Goal: Register for event/course

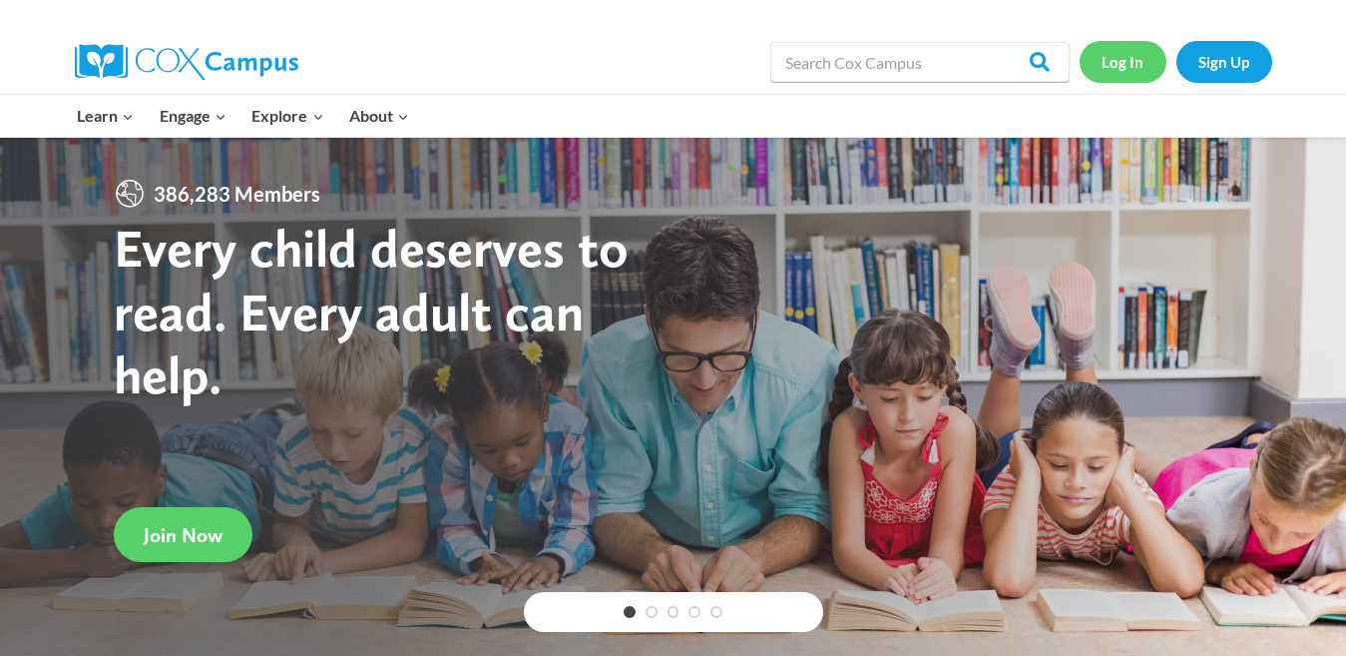
click at [1121, 60] on link "Log In" at bounding box center [1123, 61] width 87 height 41
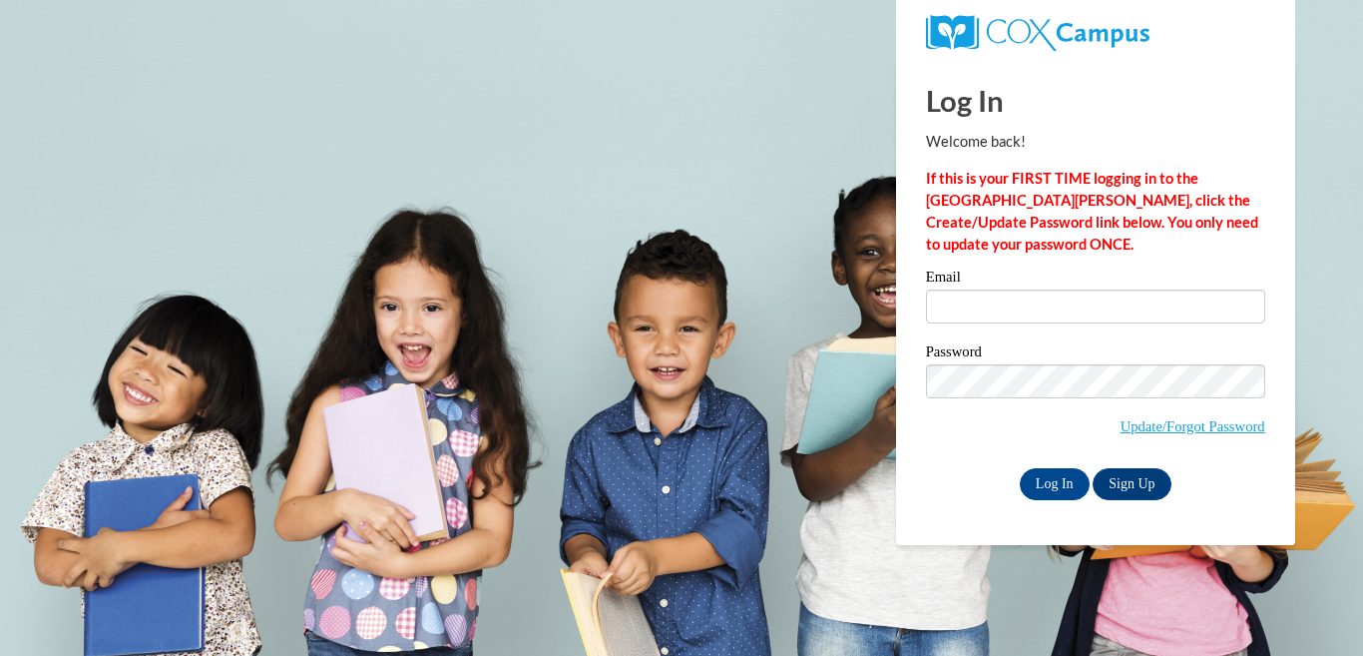
click at [1042, 299] on input "Email" at bounding box center [1095, 306] width 339 height 34
drag, startPoint x: 0, startPoint y: 0, endPoint x: 1042, endPoint y: 299, distance: 1084.0
click at [1042, 299] on input "Email" at bounding box center [1095, 306] width 339 height 34
type input "jmarties@aol.com"
click at [1042, 299] on input "jmarties@aol.com" at bounding box center [1095, 306] width 339 height 34
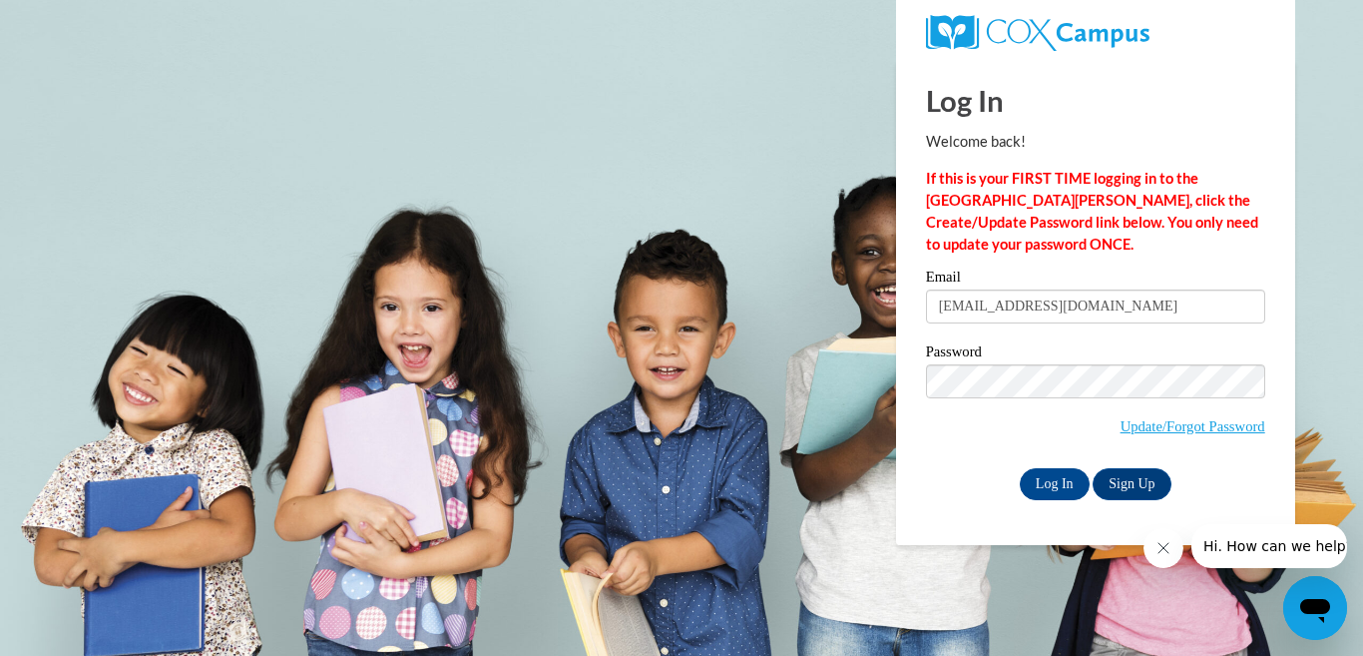
click at [986, 435] on span "Update/Forgot Password" at bounding box center [1095, 405] width 339 height 83
click at [1060, 478] on input "Log In" at bounding box center [1055, 484] width 70 height 32
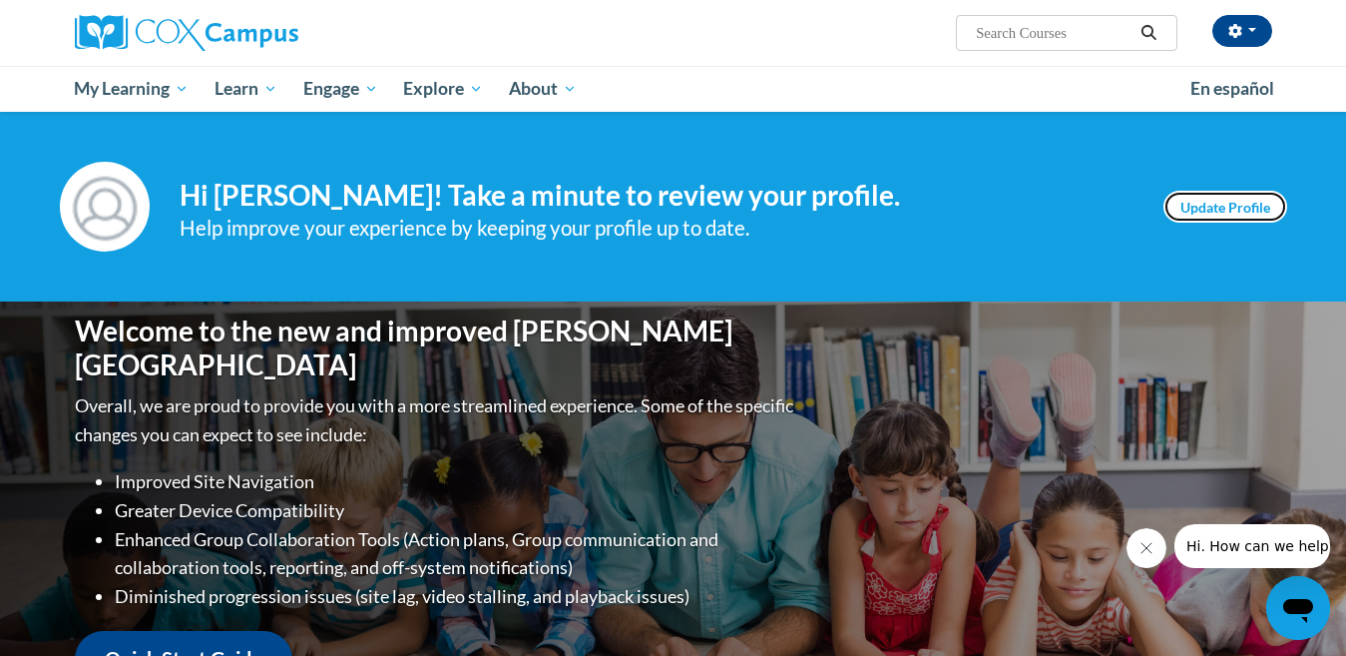
click at [1240, 210] on link "Update Profile" at bounding box center [1226, 207] width 124 height 32
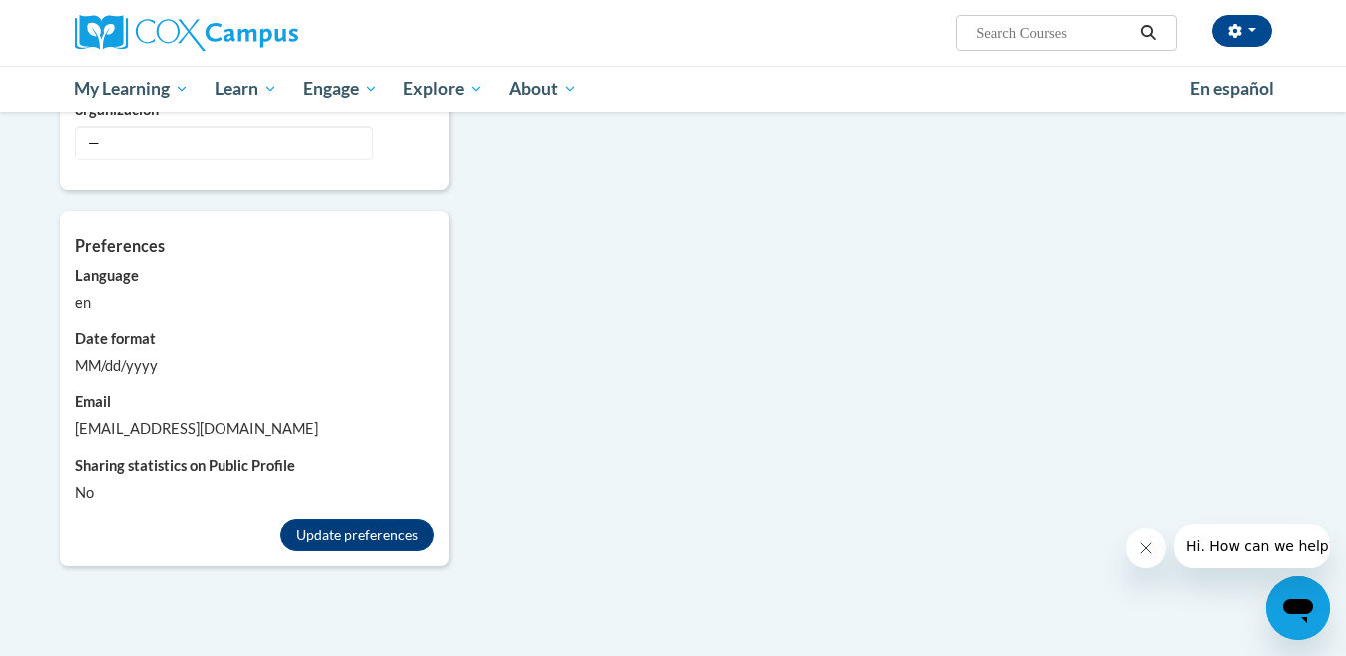
scroll to position [1696, 0]
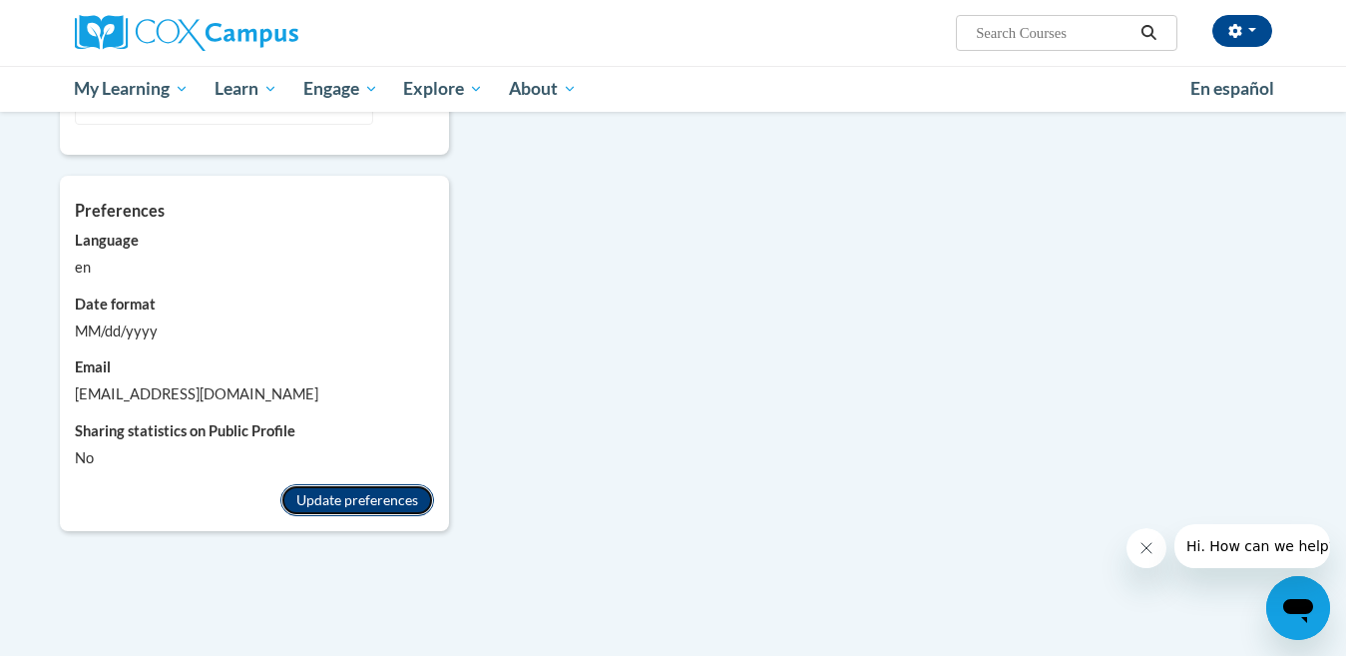
click at [345, 484] on button "Update preferences" at bounding box center [357, 500] width 154 height 32
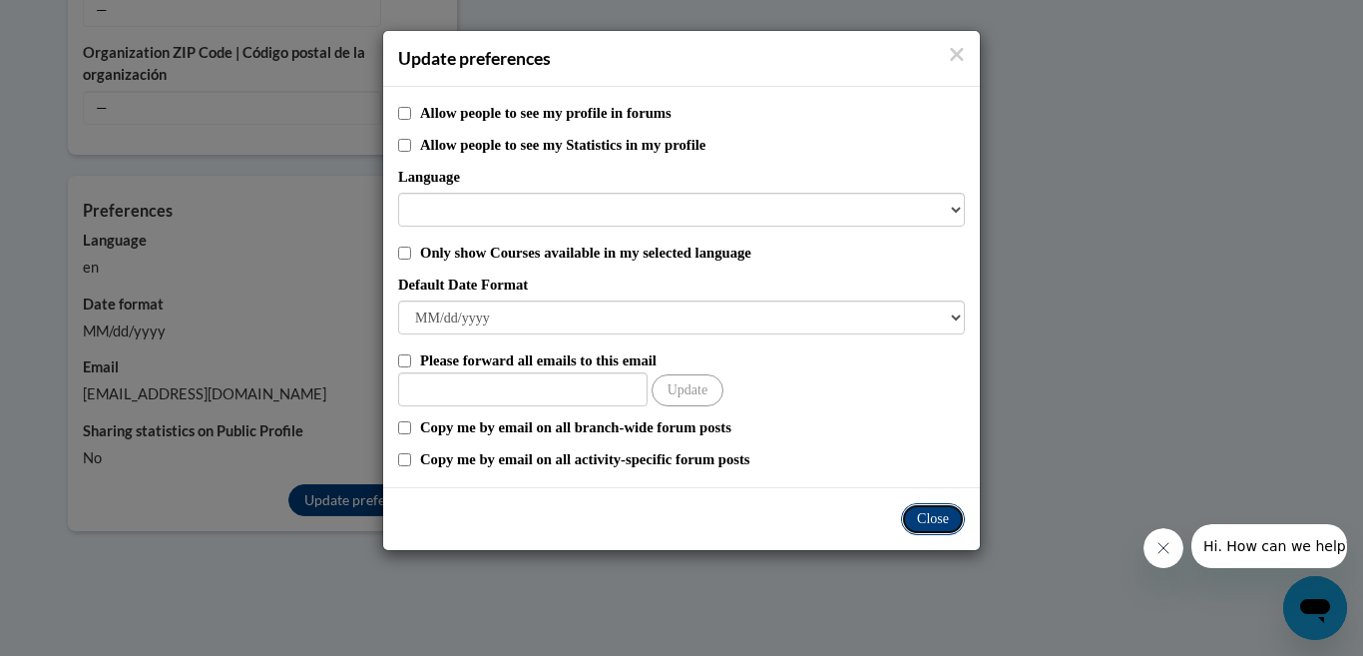
click at [943, 521] on button "Close" at bounding box center [933, 519] width 64 height 32
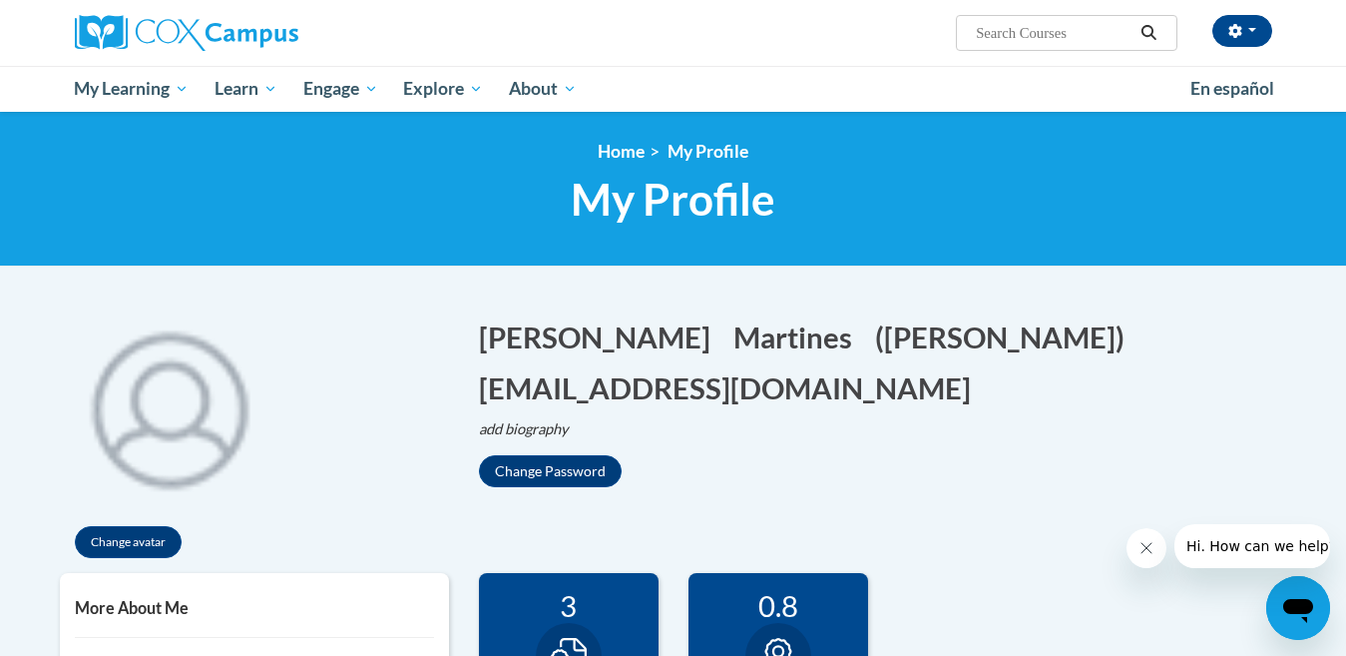
scroll to position [0, 0]
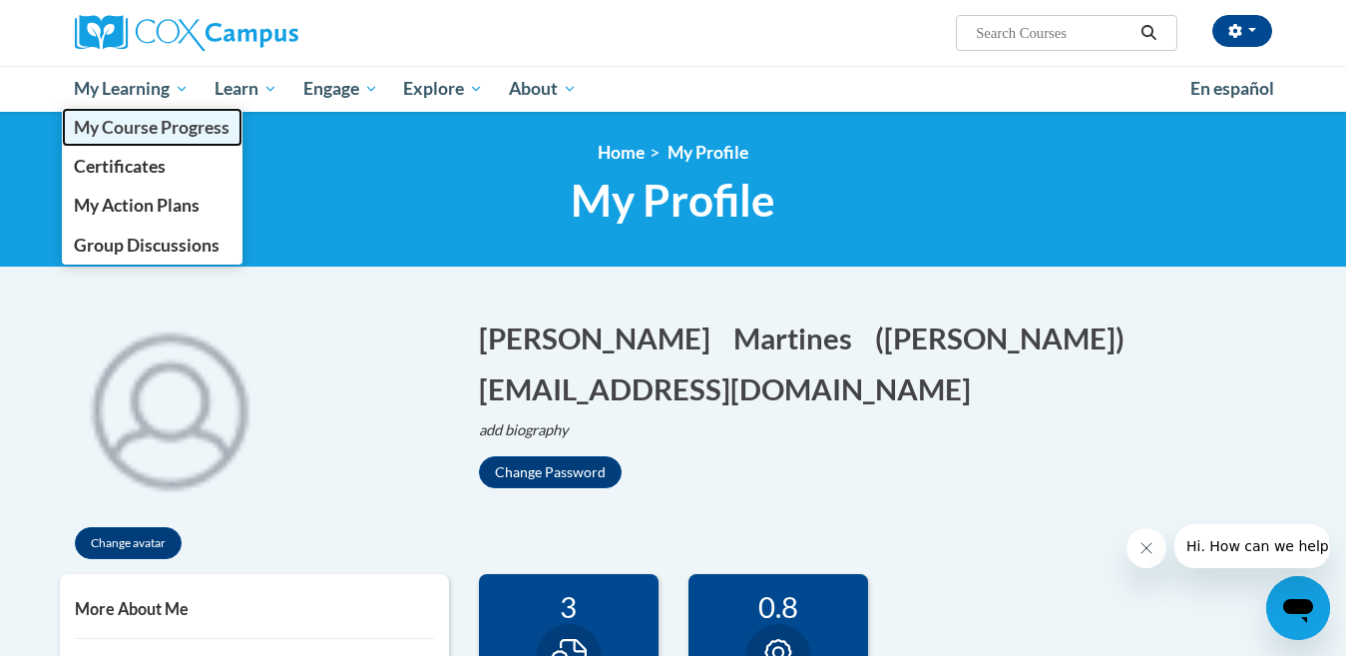
click at [127, 123] on span "My Course Progress" at bounding box center [152, 127] width 156 height 21
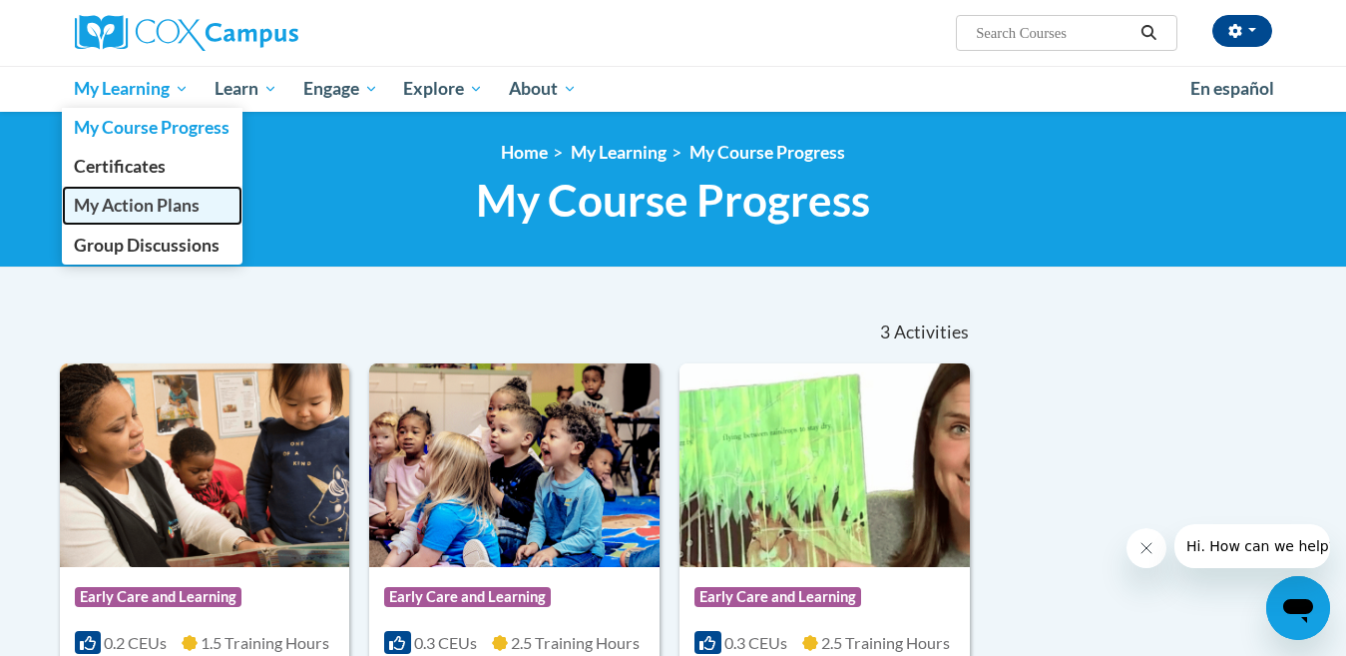
click at [170, 200] on span "My Action Plans" at bounding box center [137, 205] width 126 height 21
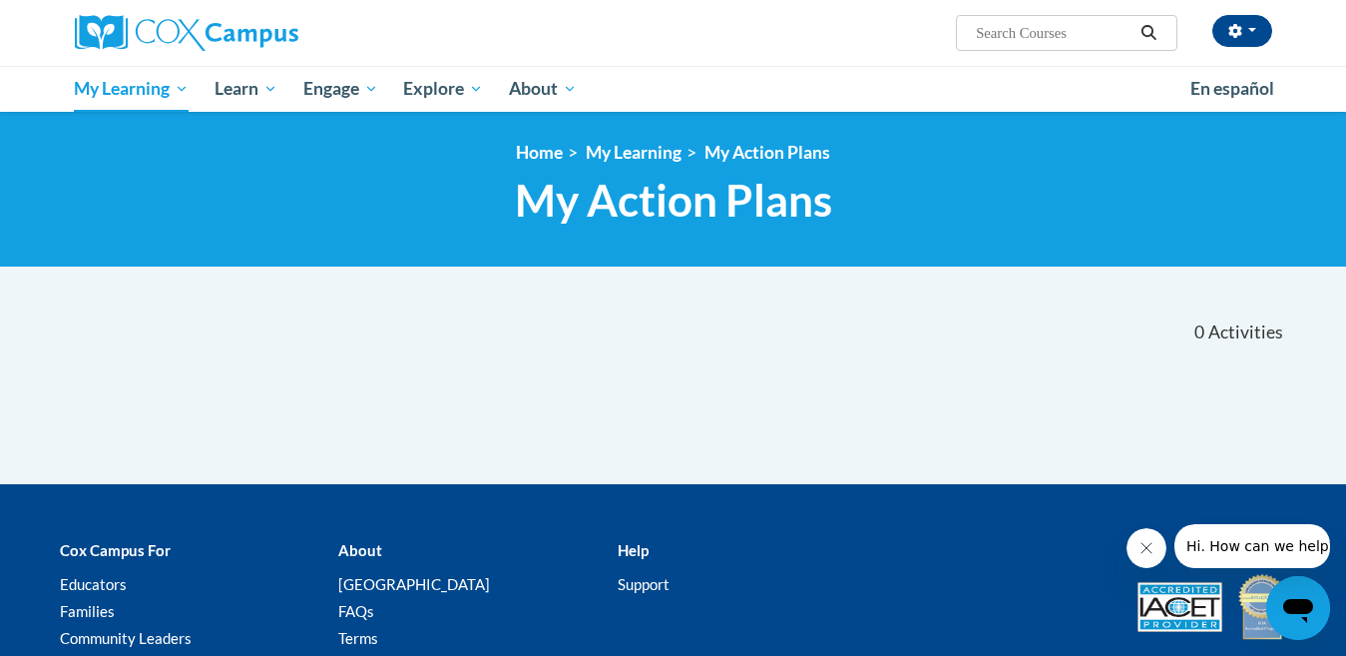
click at [995, 36] on input "Search..." at bounding box center [1054, 33] width 160 height 24
click at [387, 584] on link "[GEOGRAPHIC_DATA]" at bounding box center [414, 584] width 152 height 18
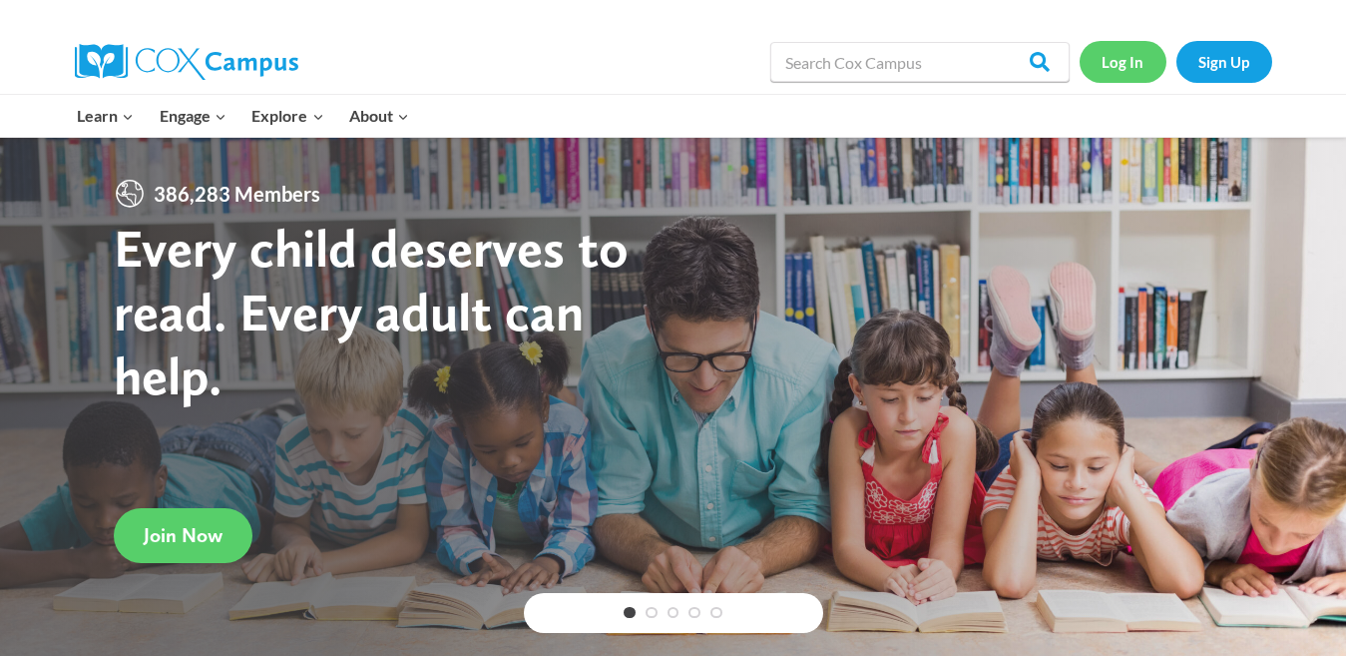
click at [1114, 64] on link "Log In" at bounding box center [1123, 61] width 87 height 41
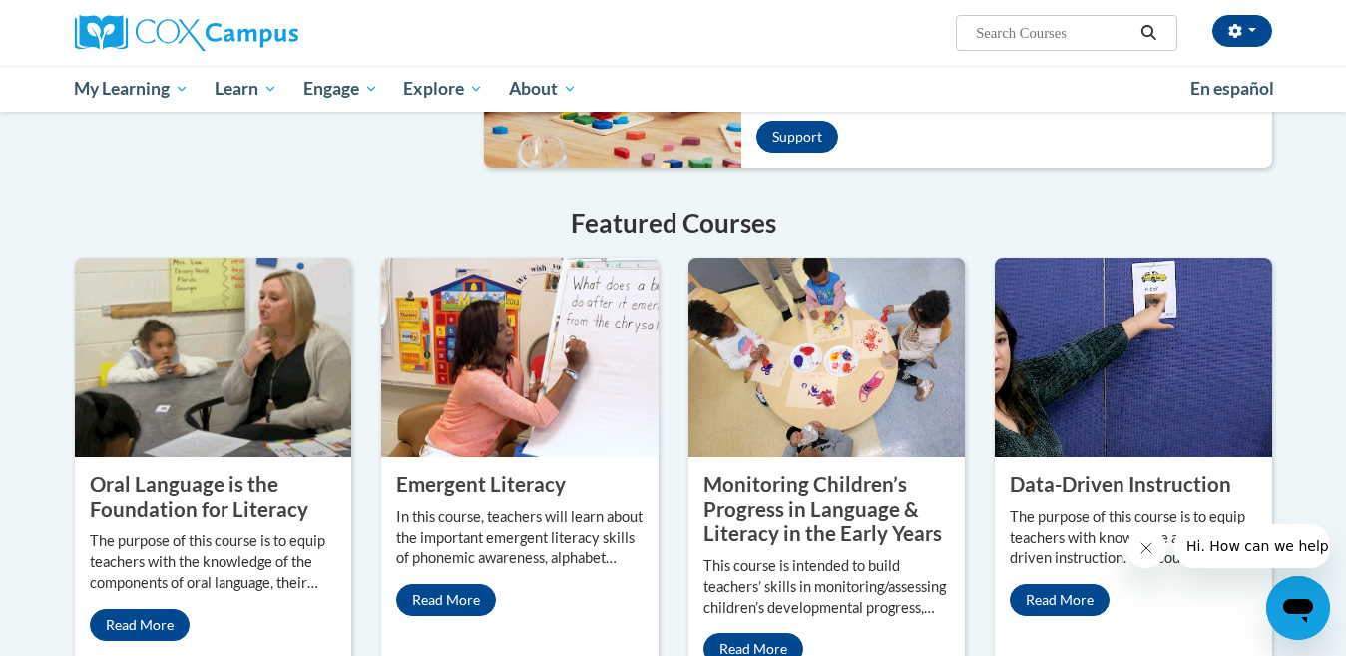
scroll to position [1461, 0]
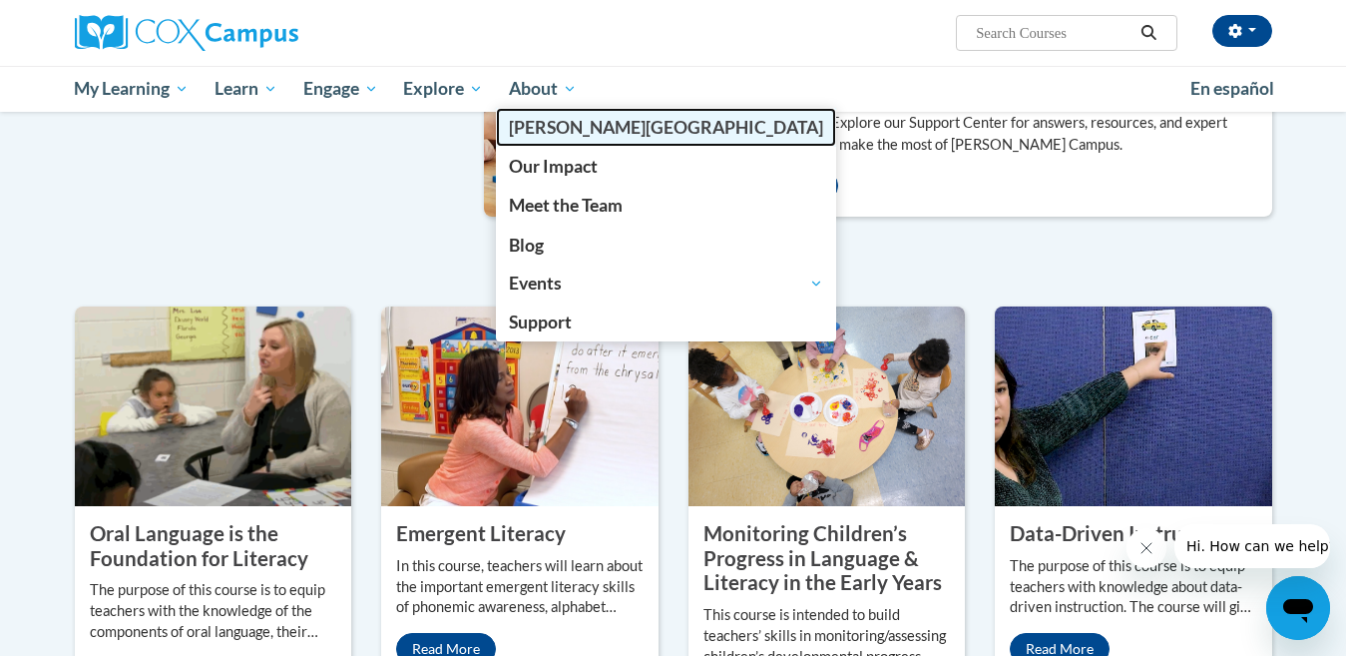
click at [551, 129] on span "[PERSON_NAME][GEOGRAPHIC_DATA]" at bounding box center [666, 127] width 314 height 21
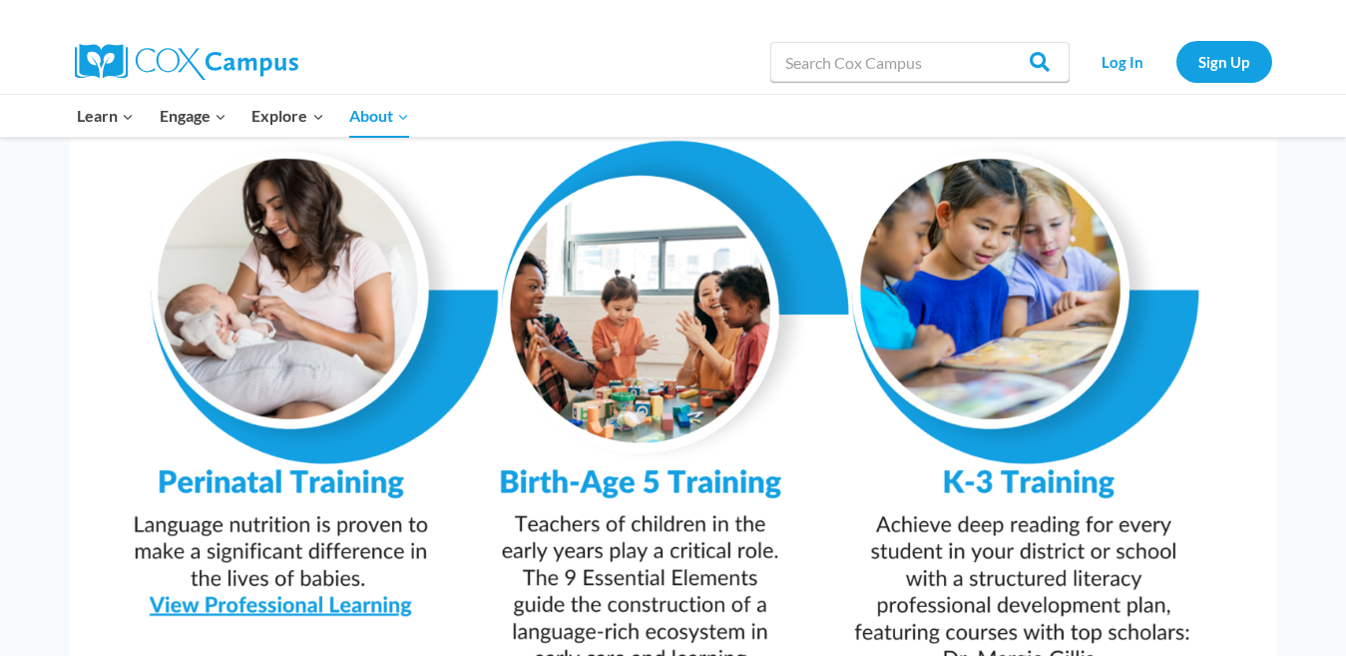
scroll to position [1996, 0]
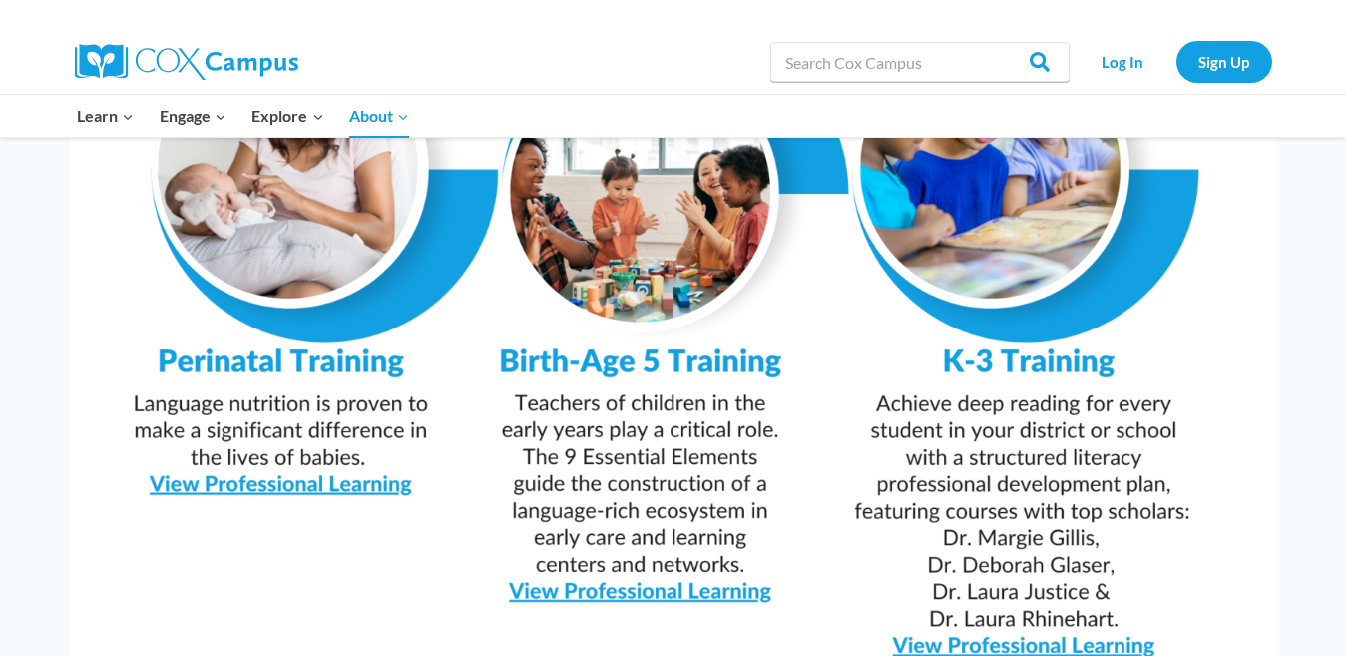
click at [599, 536] on img at bounding box center [673, 247] width 1207 height 853
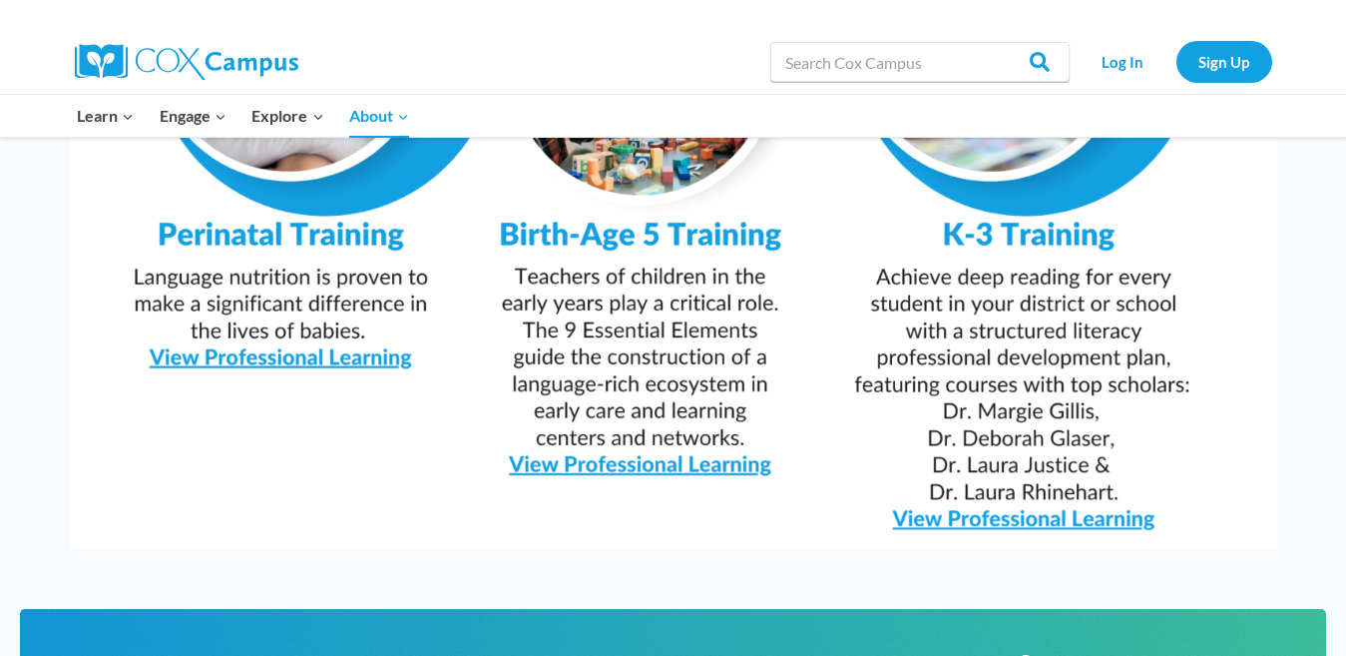
scroll to position [2195, 0]
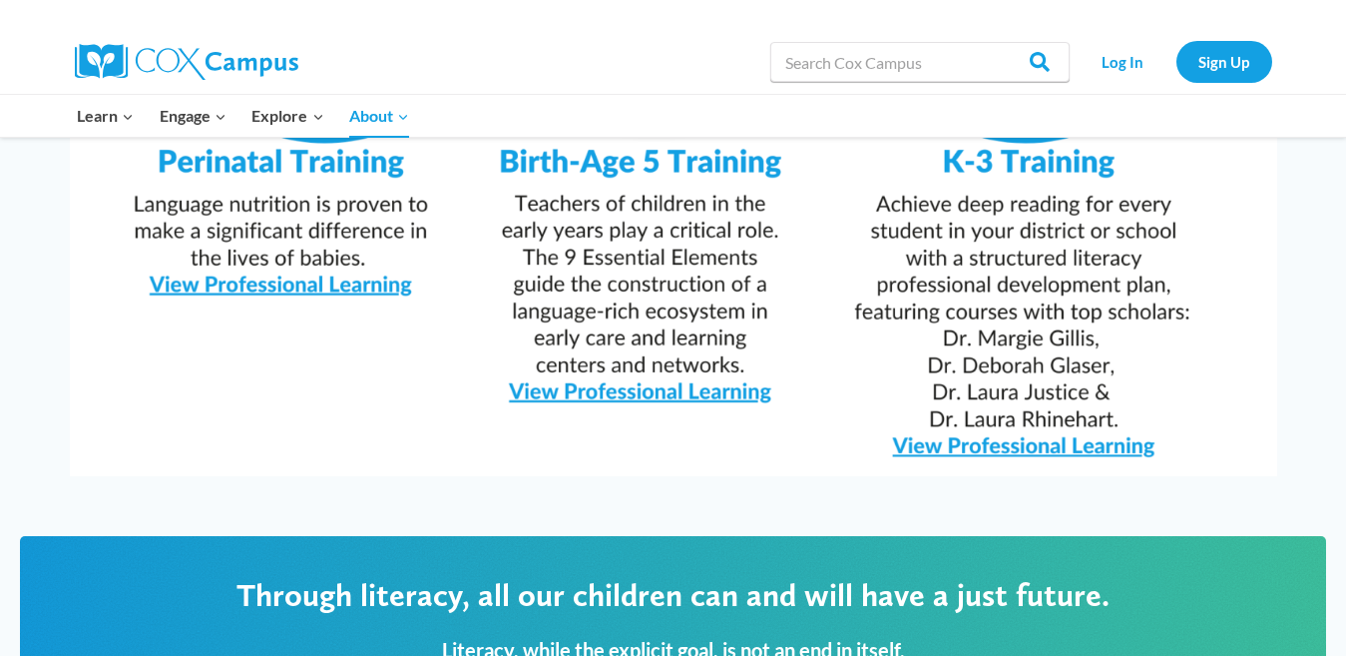
click at [661, 337] on img at bounding box center [673, 48] width 1207 height 853
click at [830, 48] on input "Search in [URL][DOMAIN_NAME]" at bounding box center [919, 62] width 299 height 40
type input "ohio approved"
click at [1047, 60] on input "Search" at bounding box center [1031, 62] width 78 height 40
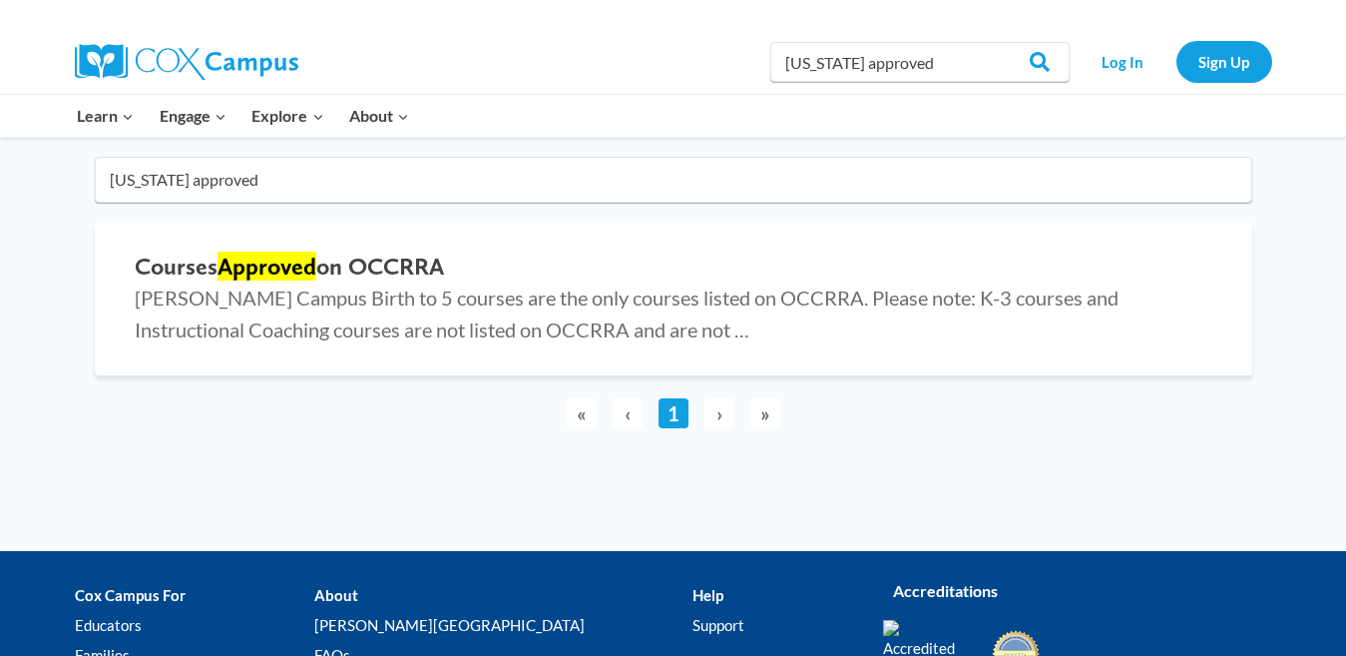
scroll to position [100, 0]
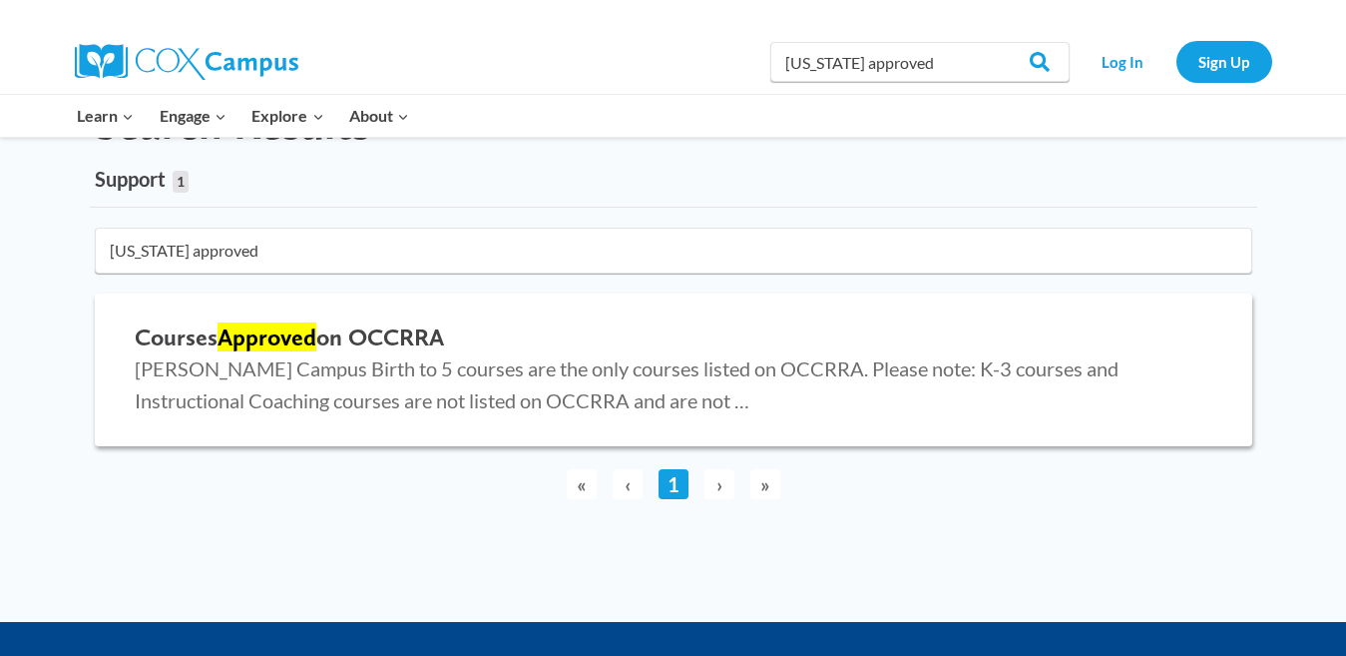
click at [386, 379] on span "Cox Campus Birth to 5 courses are the only courses listed on OCCRRA. Please not…" at bounding box center [627, 384] width 984 height 56
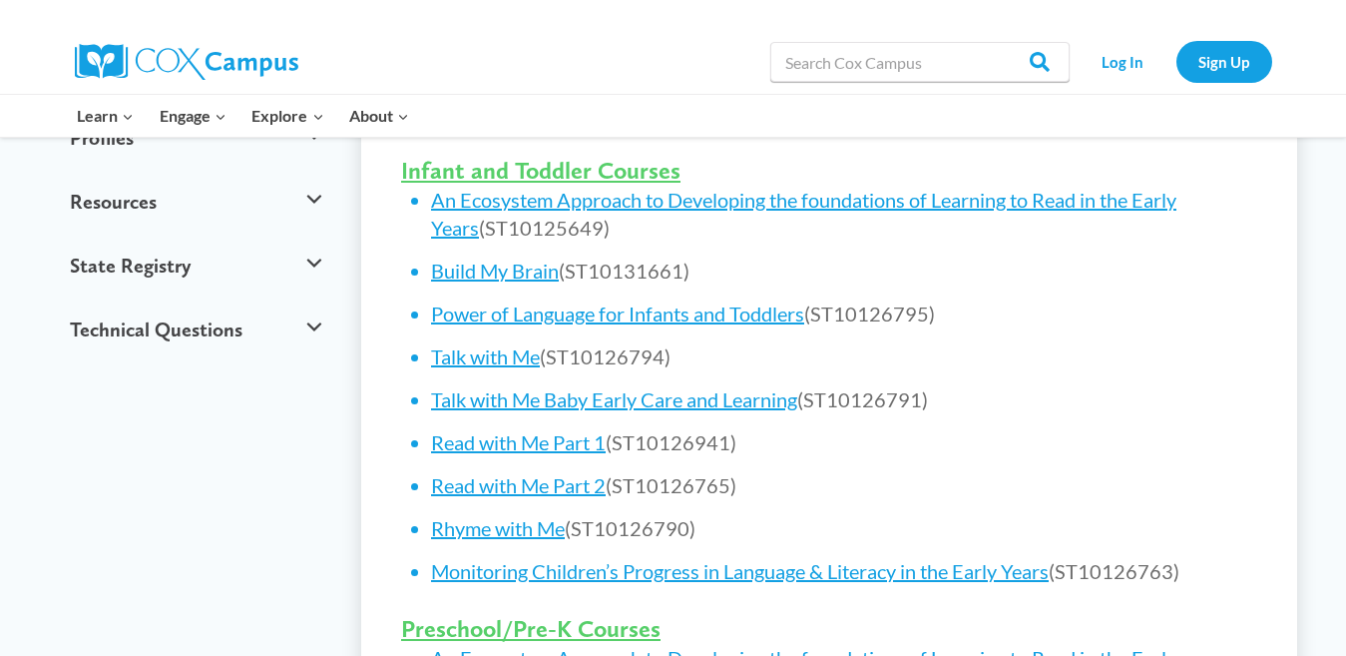
scroll to position [798, 0]
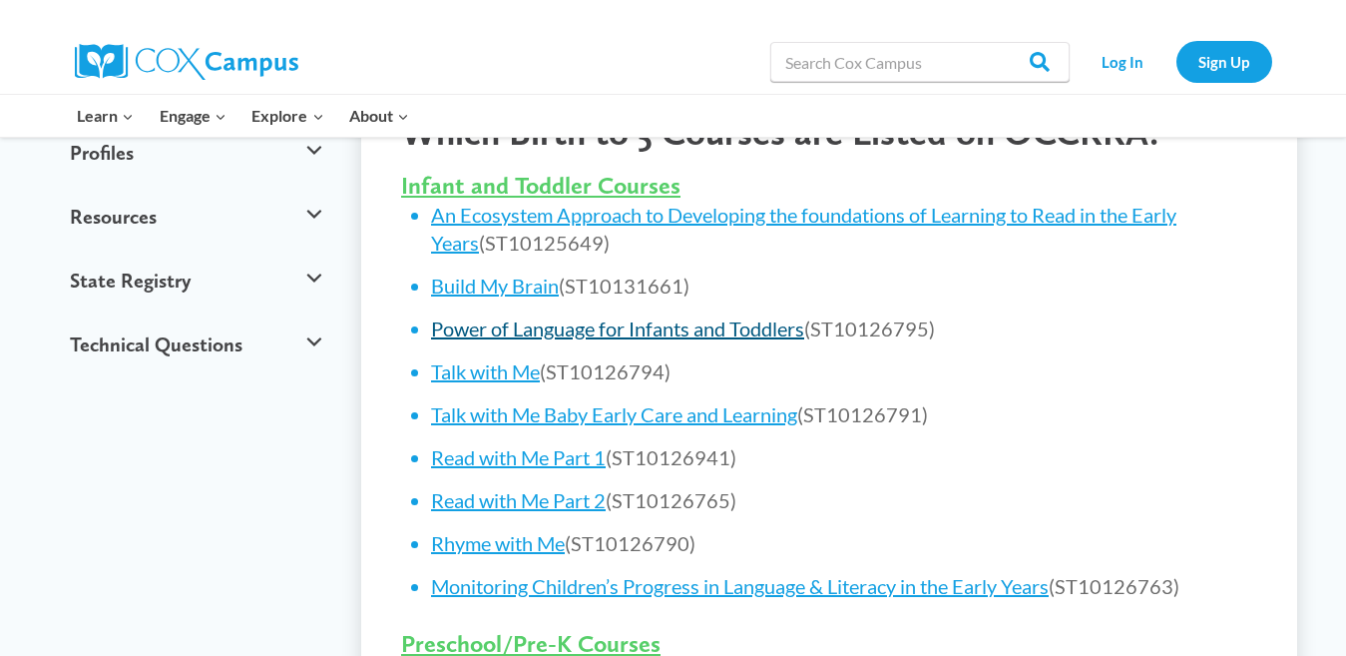
click at [615, 333] on link "Power of Language for Infants and Toddlers" at bounding box center [617, 328] width 373 height 24
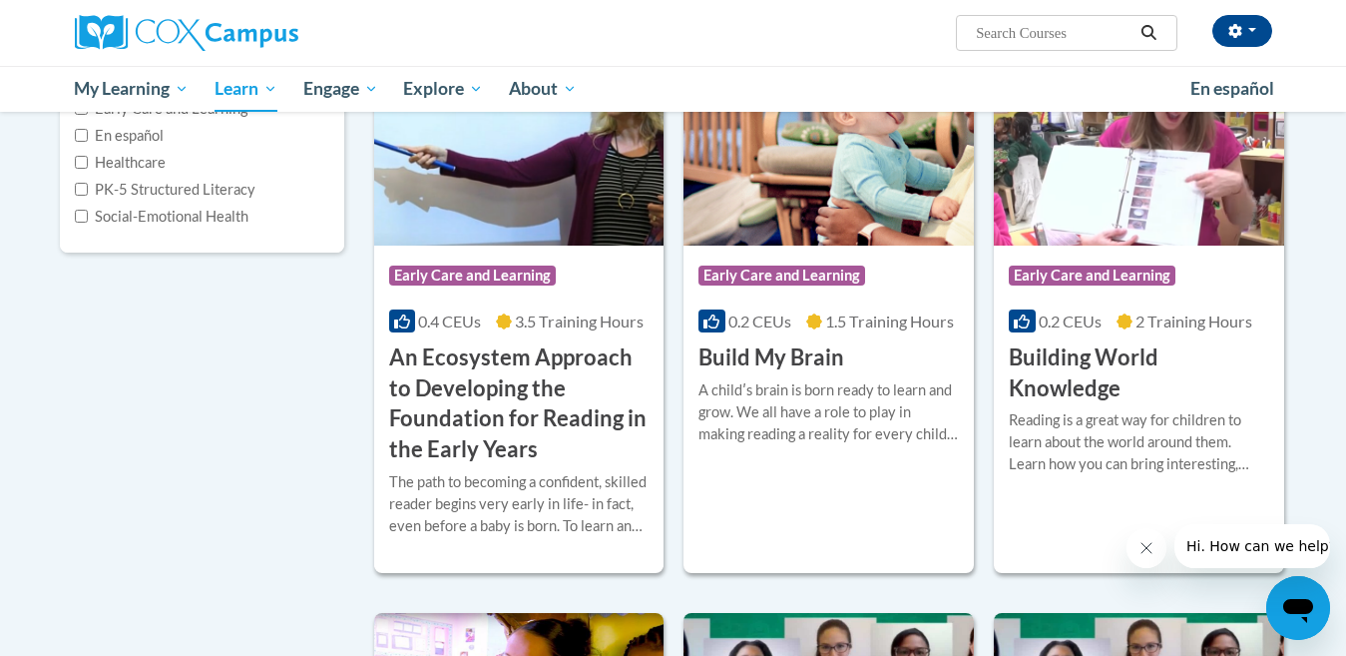
scroll to position [299, 0]
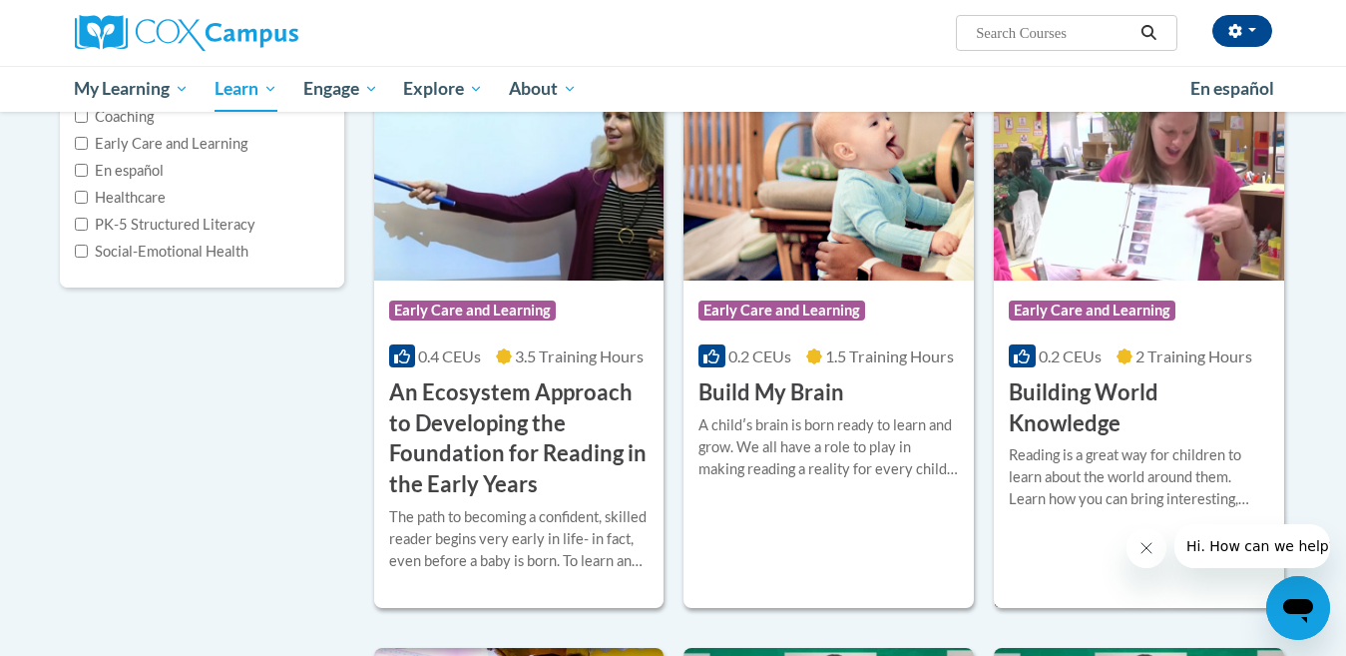
click at [1132, 310] on span "Early Care and Learning" at bounding box center [1092, 310] width 167 height 20
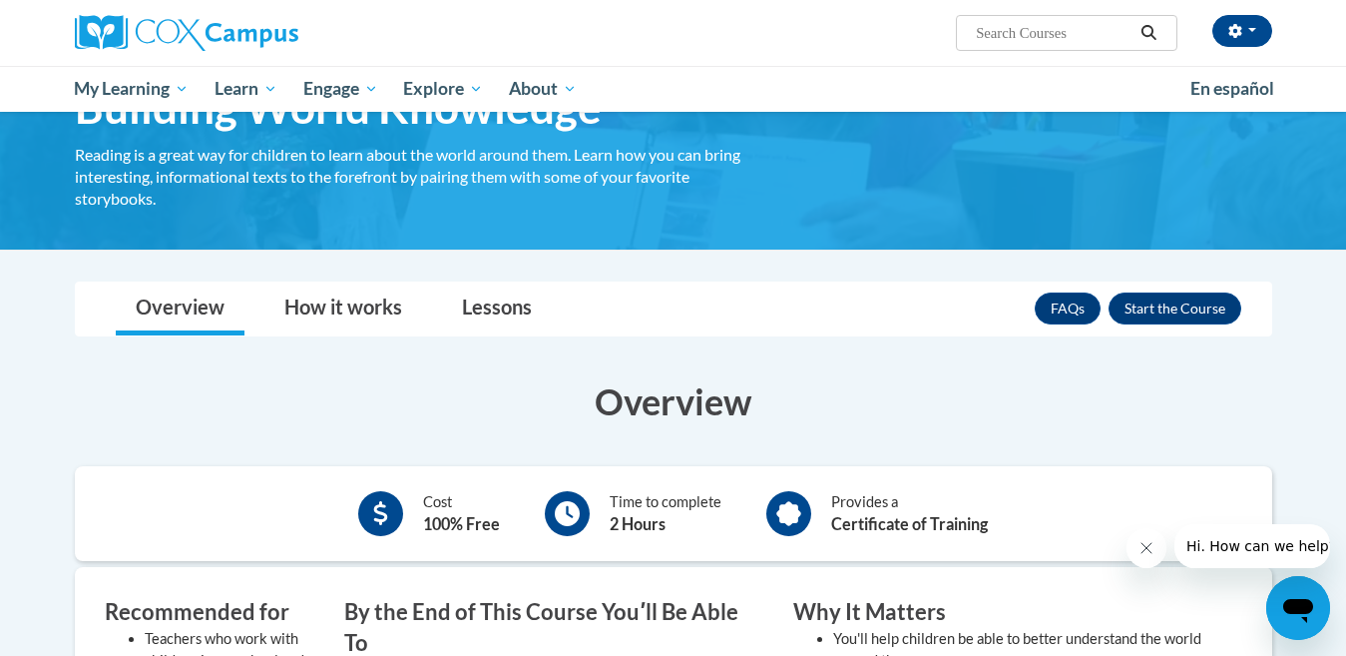
scroll to position [100, 0]
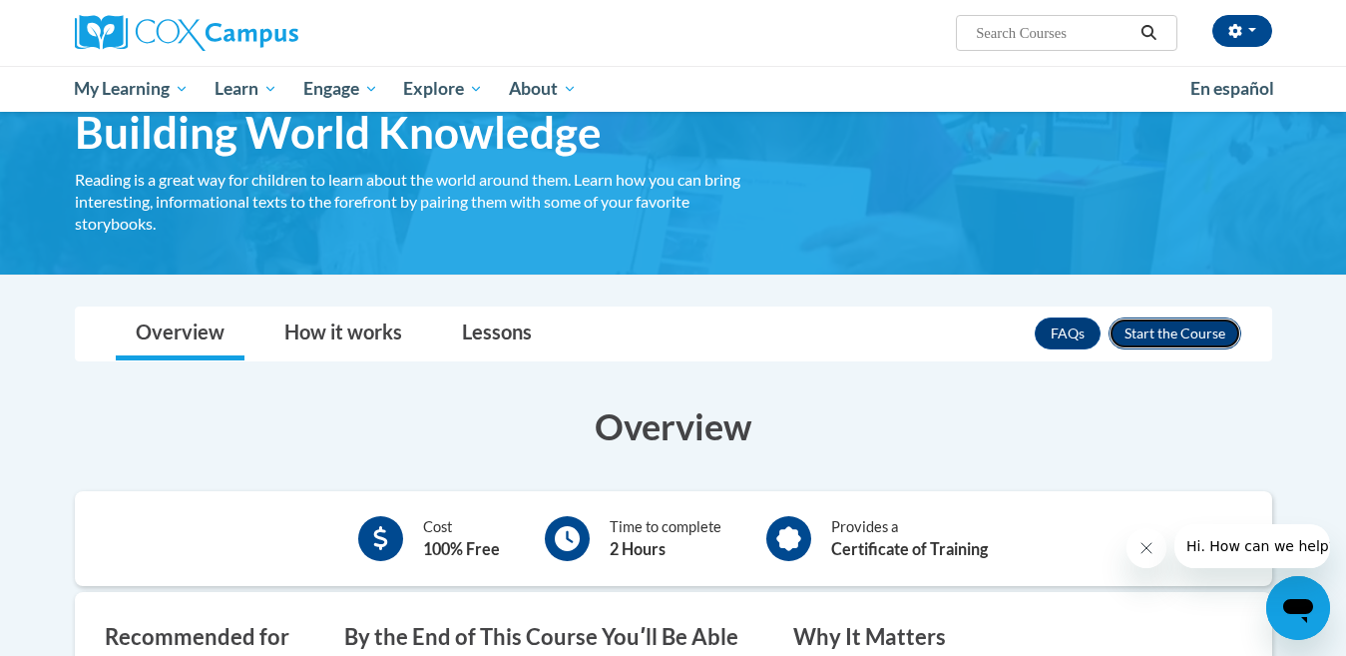
click at [1188, 331] on button "Enroll" at bounding box center [1175, 333] width 133 height 32
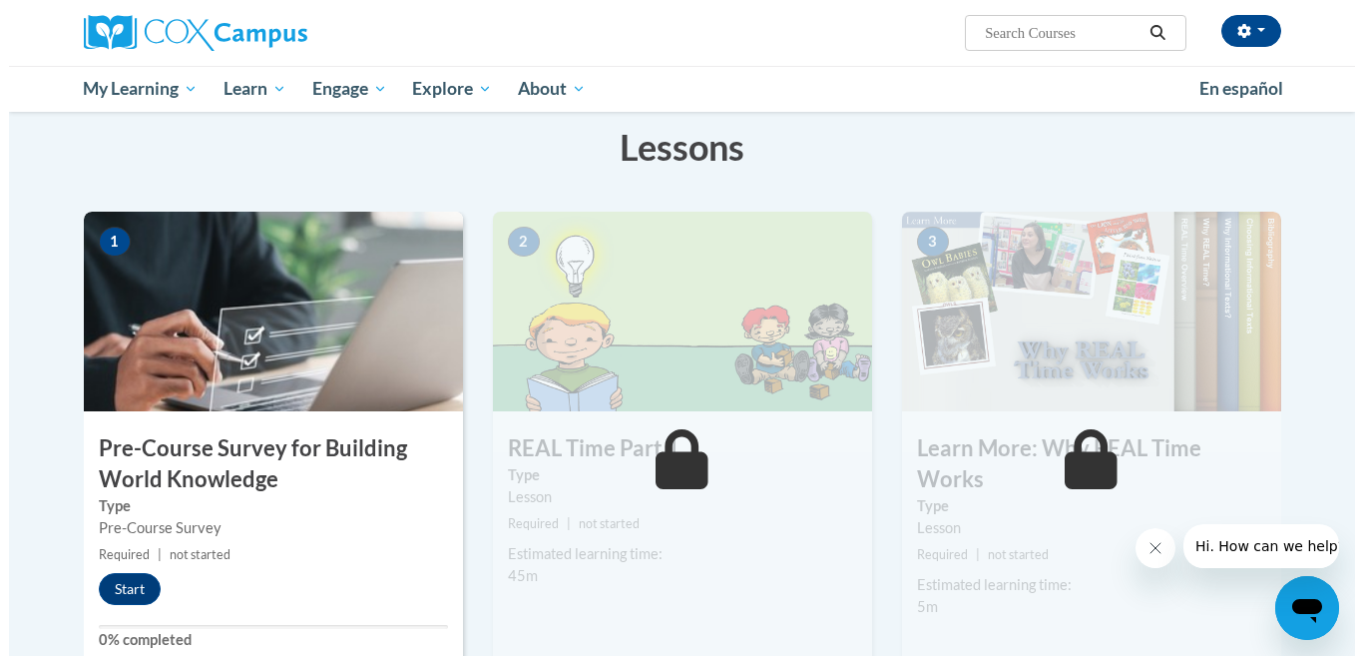
scroll to position [299, 0]
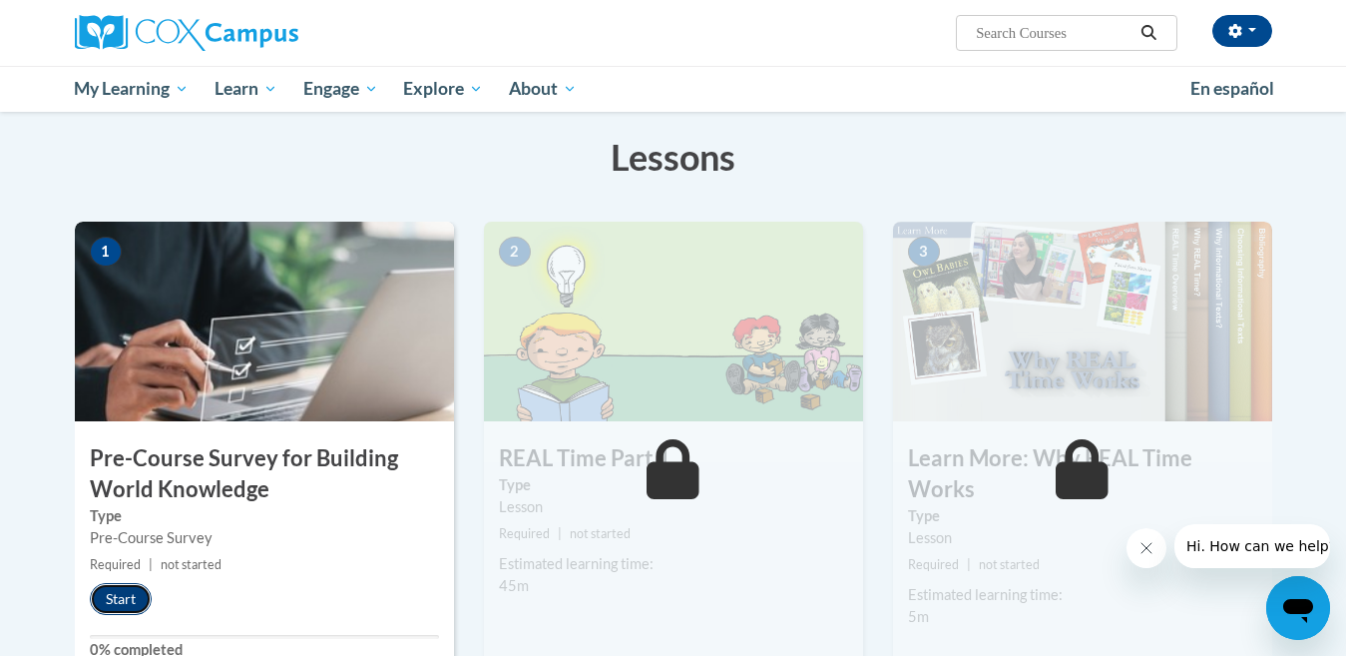
click at [140, 599] on button "Start" at bounding box center [121, 599] width 62 height 32
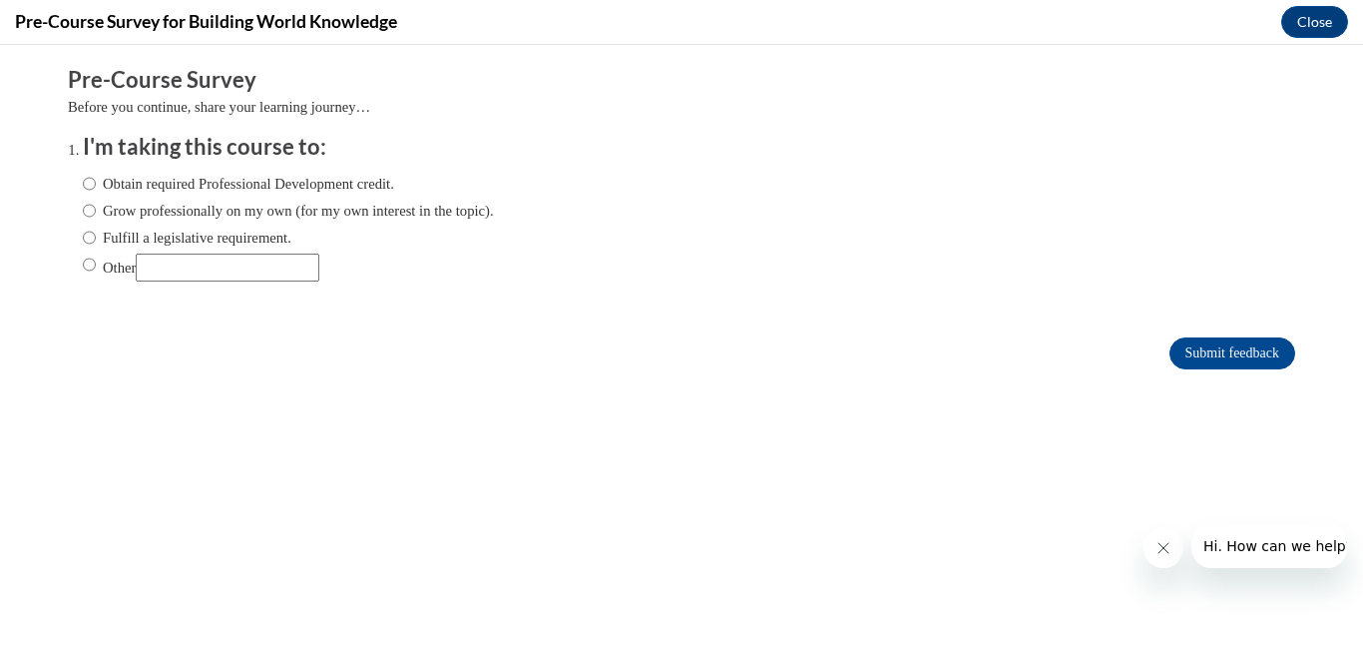
scroll to position [0, 0]
click at [83, 180] on input "Obtain required Professional Development credit." at bounding box center [89, 184] width 13 height 22
radio input "true"
click at [1211, 342] on input "Submit feedback" at bounding box center [1233, 353] width 126 height 32
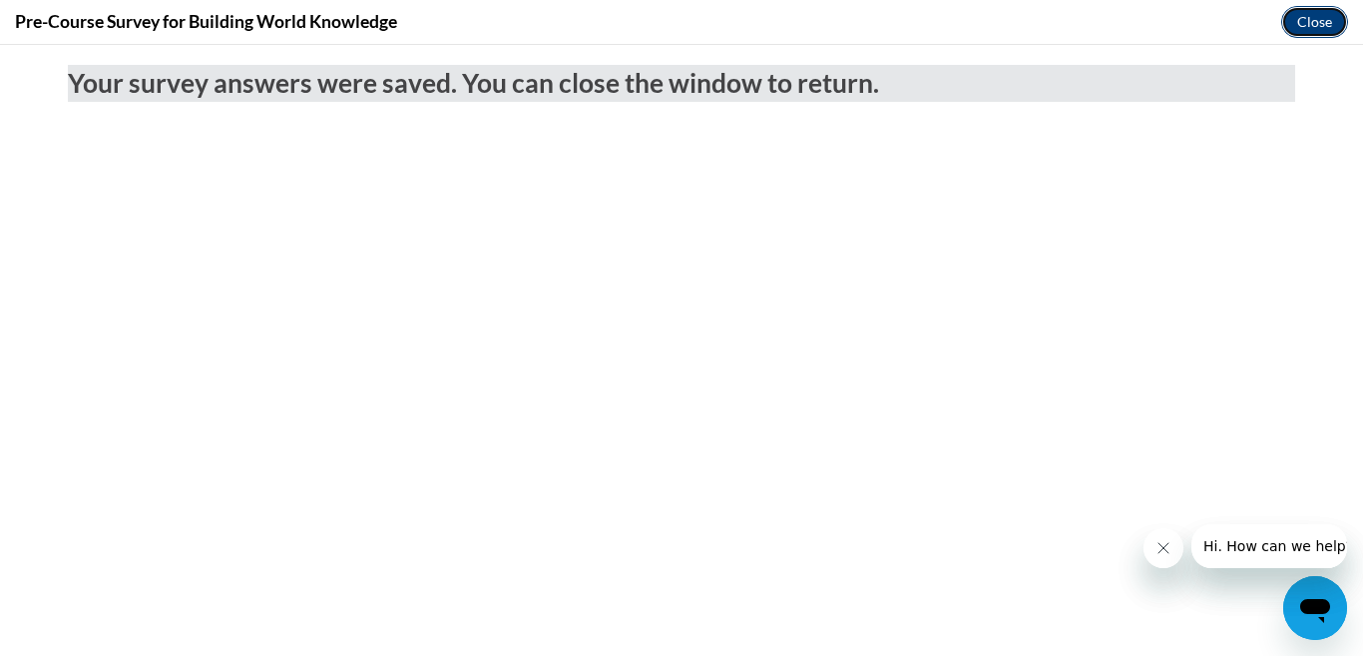
click at [1320, 21] on button "Close" at bounding box center [1314, 22] width 67 height 32
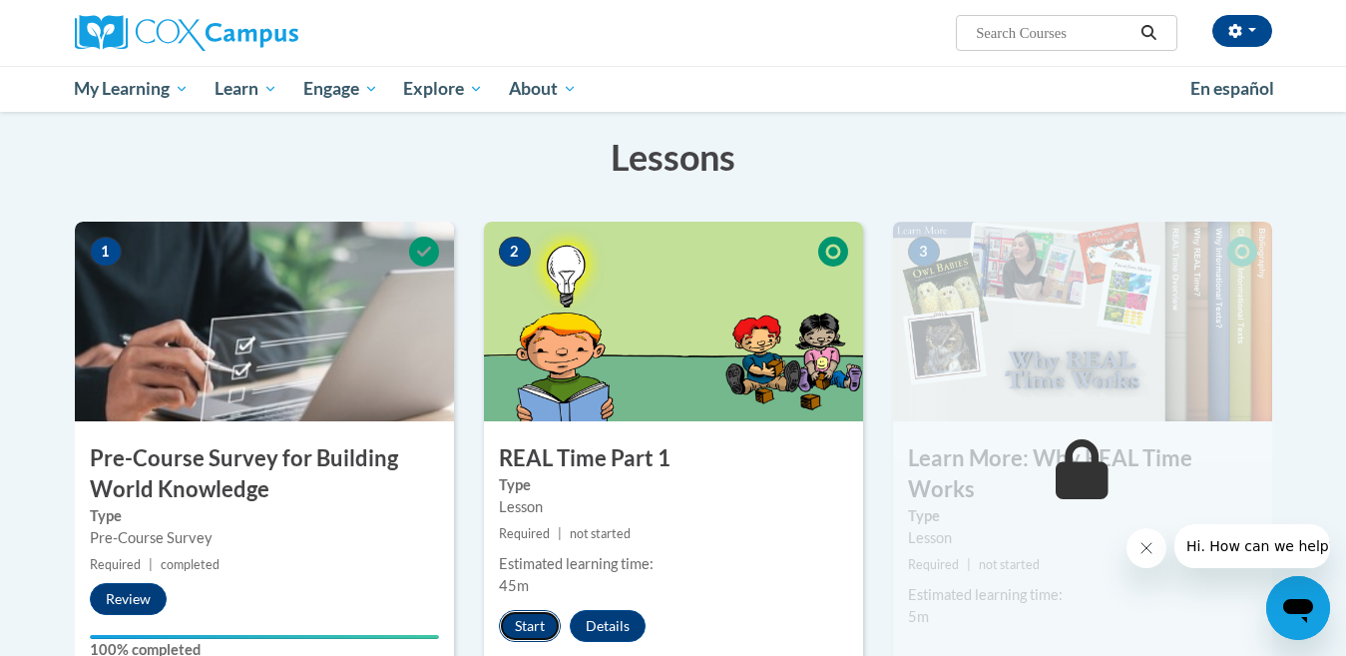
click at [535, 624] on button "Start" at bounding box center [530, 626] width 62 height 32
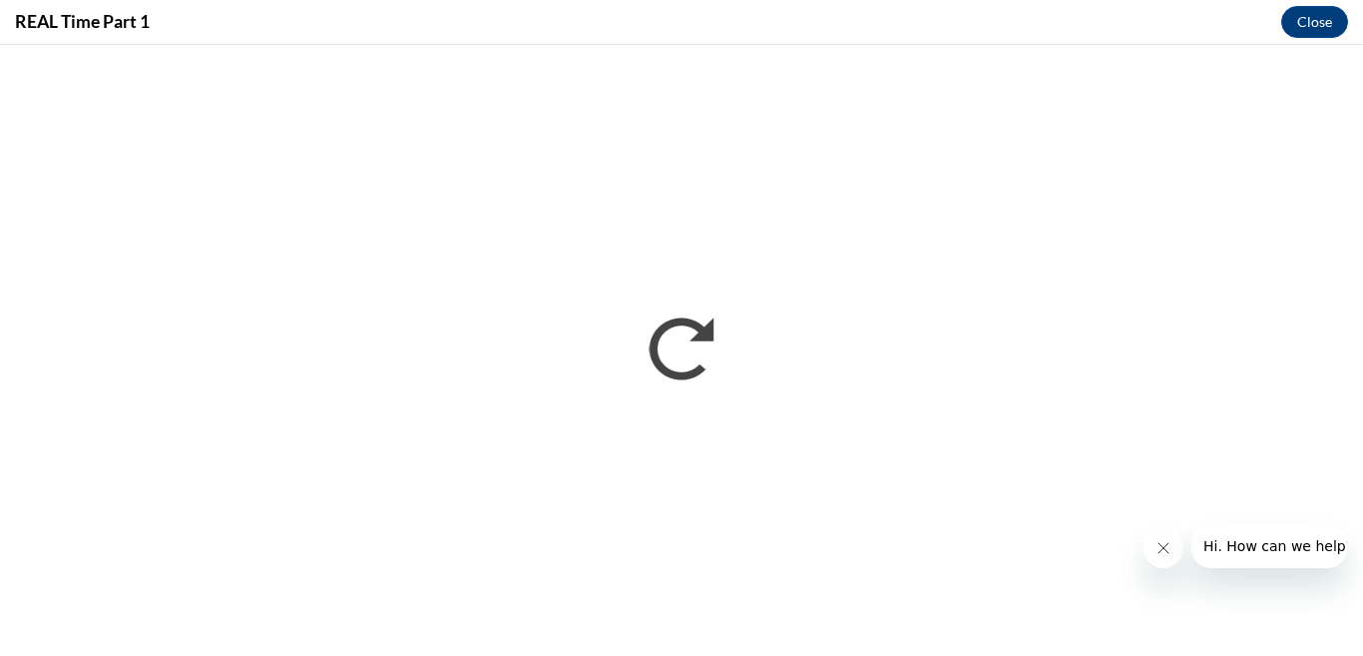
click at [1164, 549] on icon "Close message from company" at bounding box center [1164, 548] width 16 height 16
